Goal: Task Accomplishment & Management: Use online tool/utility

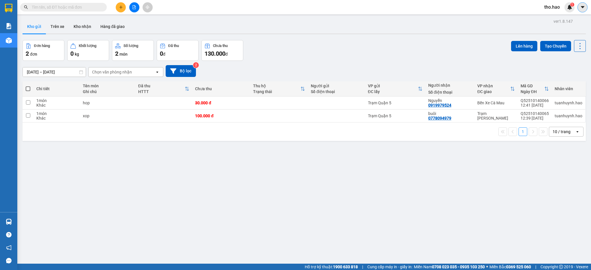
click at [579, 8] on button at bounding box center [583, 7] width 10 height 10
click at [559, 8] on span "tho.hao" at bounding box center [552, 6] width 25 height 7
click at [559, 16] on span "Đăng xuất" at bounding box center [560, 18] width 24 height 6
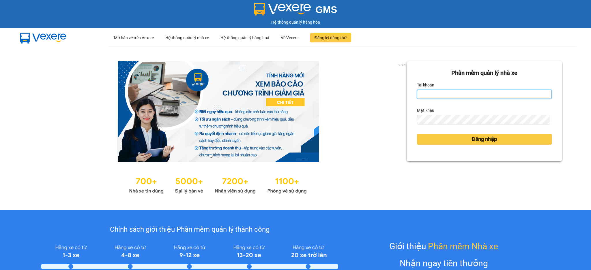
click at [453, 91] on input "Tài khoản" at bounding box center [484, 94] width 135 height 9
type input "dien.hao"
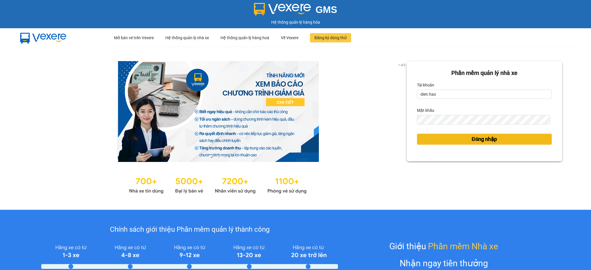
click at [477, 143] on span "Đăng nhập" at bounding box center [484, 139] width 25 height 8
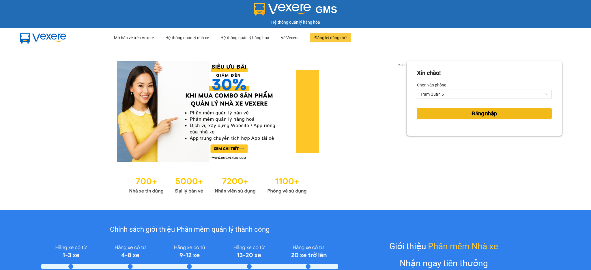
click at [483, 113] on span "Đăng nhập" at bounding box center [484, 114] width 25 height 8
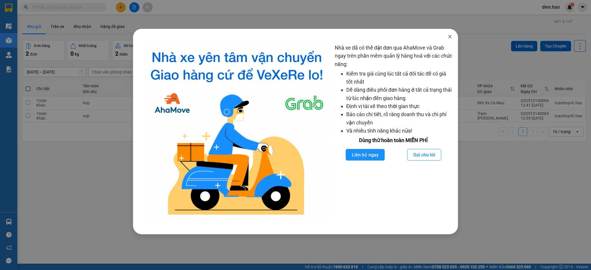
click at [450, 36] on icon "close" at bounding box center [450, 36] width 5 height 5
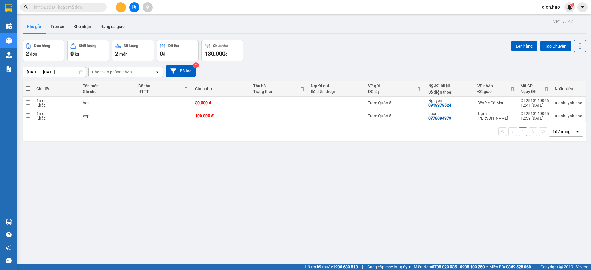
click at [88, 4] on input "text" at bounding box center [66, 7] width 68 height 6
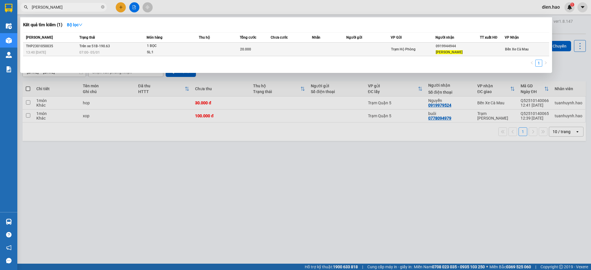
type input "[PERSON_NAME]"
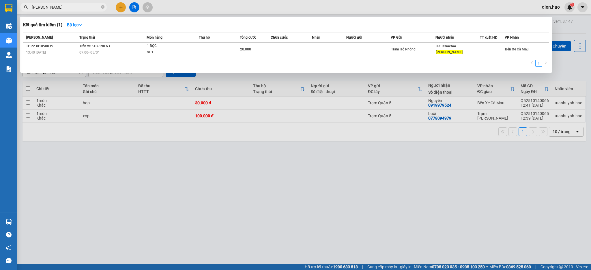
click at [257, 50] on div "20.000" at bounding box center [255, 49] width 30 height 6
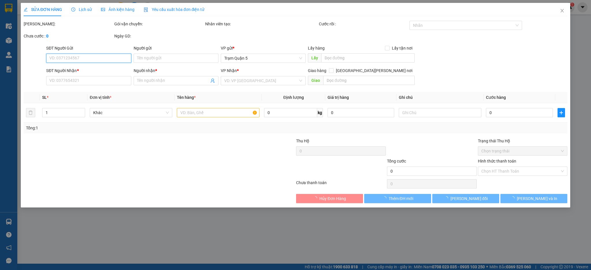
type input "0919944944"
type input "[PERSON_NAME]"
type input "20.000"
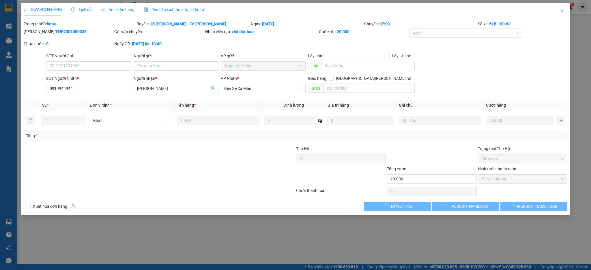
click at [116, 11] on span "Ảnh kiện hàng" at bounding box center [117, 9] width 33 height 5
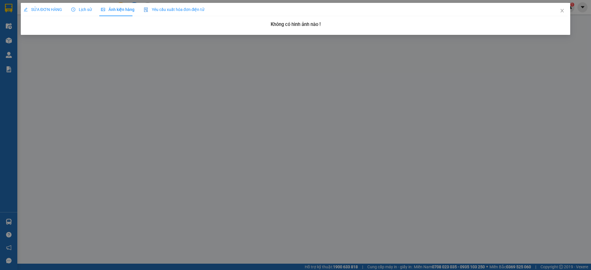
drag, startPoint x: 85, startPoint y: 16, endPoint x: 85, endPoint y: 10, distance: 6.9
click at [85, 16] on div "SỬA ĐƠN HÀNG Lịch sử [PERSON_NAME] hàng Yêu cầu xuất [PERSON_NAME] điện tử Tota…" at bounding box center [296, 17] width 544 height 28
click at [85, 10] on span "Lịch sử" at bounding box center [81, 9] width 20 height 5
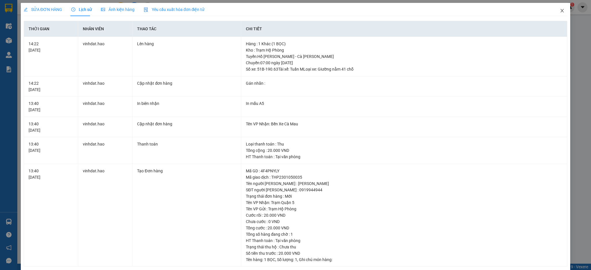
click at [560, 13] on icon "close" at bounding box center [562, 10] width 5 height 5
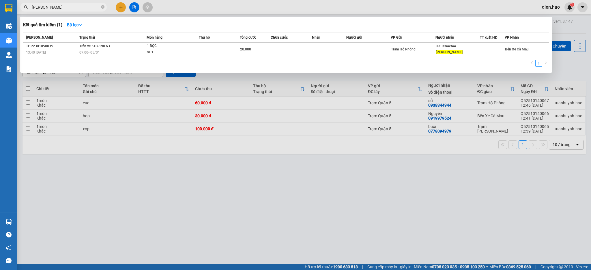
click at [74, 8] on input "[PERSON_NAME]" at bounding box center [66, 7] width 68 height 6
click at [104, 8] on icon "close-circle" at bounding box center [102, 6] width 3 height 3
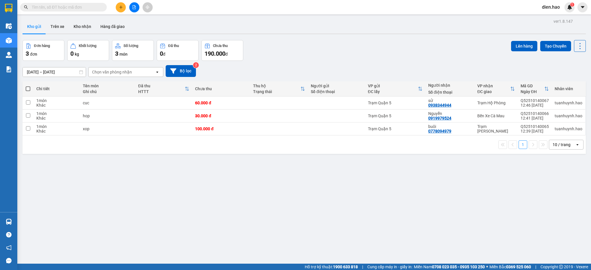
click at [97, 10] on input "text" at bounding box center [66, 7] width 68 height 6
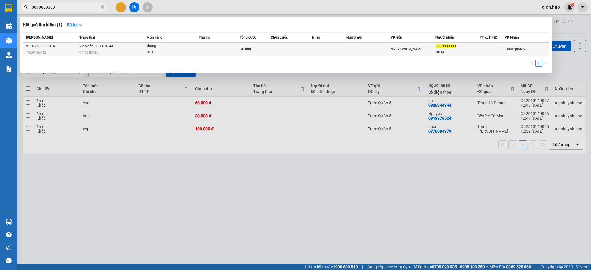
type input "0818880383"
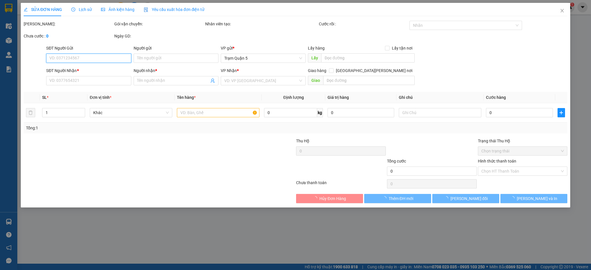
type input "0818880383"
type input "DIỄM"
type input "30.000"
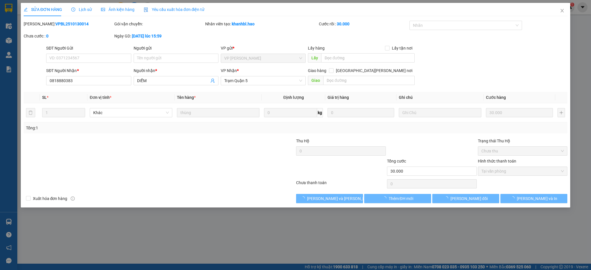
click at [120, 9] on span "Ảnh kiện hàng" at bounding box center [117, 9] width 33 height 5
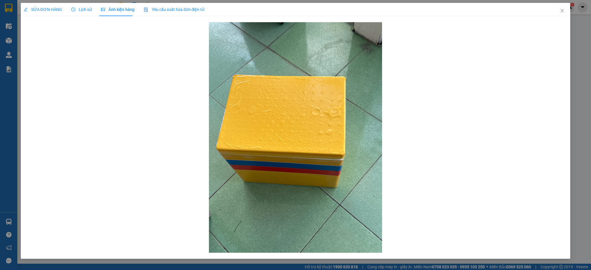
click at [81, 13] on div "Lịch sử" at bounding box center [81, 9] width 20 height 13
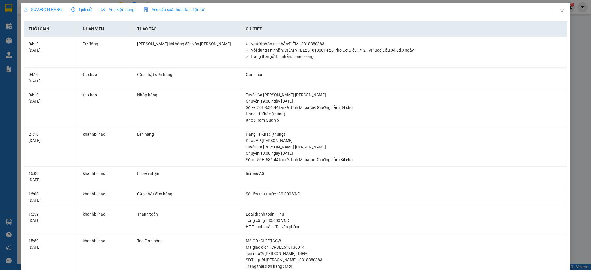
click at [49, 10] on span "SỬA ĐƠN HÀNG" at bounding box center [43, 9] width 38 height 5
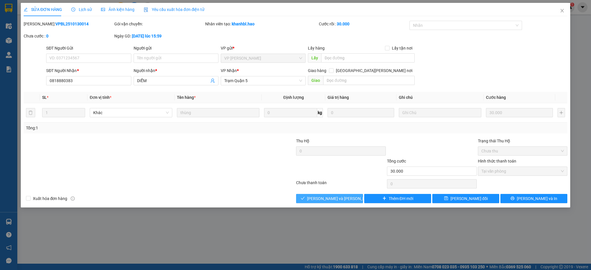
click at [347, 200] on span "[PERSON_NAME] và [PERSON_NAME] hàng" at bounding box center [346, 199] width 78 height 6
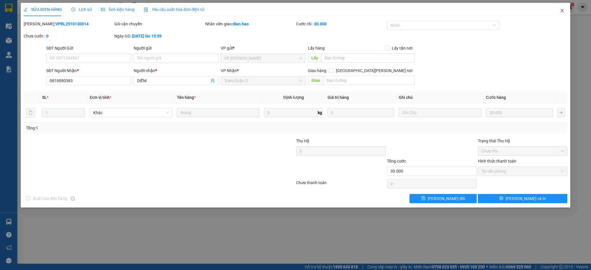
click at [561, 11] on icon "close" at bounding box center [562, 10] width 5 height 5
